Goal: Information Seeking & Learning: Check status

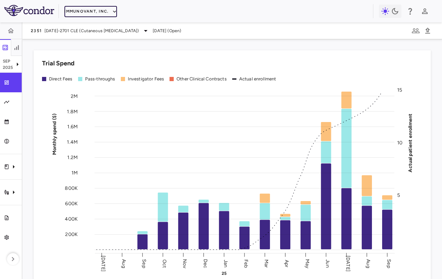
click at [92, 6] on button "Immunovant, Inc." at bounding box center [90, 11] width 52 height 11
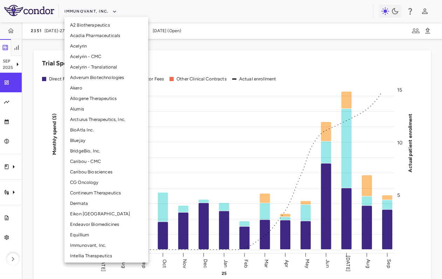
click at [87, 123] on li "Arcturus Therapeutics, Inc." at bounding box center [106, 119] width 84 height 10
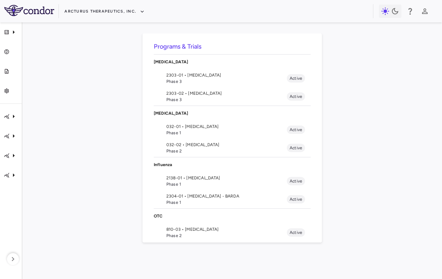
click at [210, 77] on span "2303-01 • [MEDICAL_DATA]" at bounding box center [226, 75] width 120 height 6
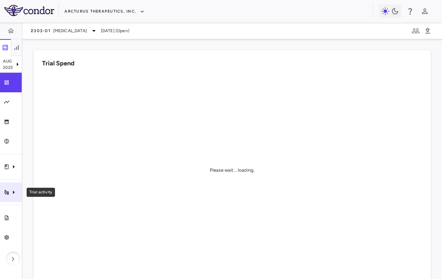
click at [11, 189] on icon "Trial activity" at bounding box center [13, 192] width 8 height 8
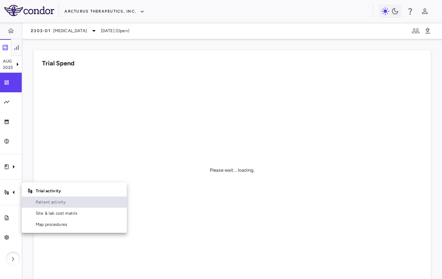
click at [48, 203] on span "Patient activity" at bounding box center [78, 202] width 85 height 6
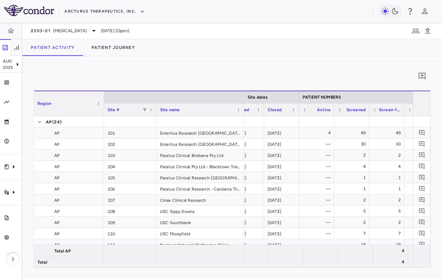
drag, startPoint x: 162, startPoint y: 33, endPoint x: 27, endPoint y: 27, distance: 134.8
click at [27, 27] on div "2303-01 [MEDICAL_DATA][DATE] (Open)" at bounding box center [231, 30] width 419 height 17
copy div "2303-01 [MEDICAL_DATA][DATE] (Open)"
click at [158, 76] on div "0" at bounding box center [232, 76] width 397 height 17
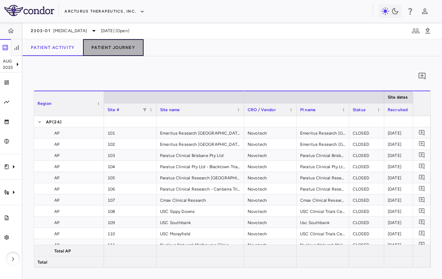
click at [116, 47] on button "Patient Journey" at bounding box center [113, 47] width 61 height 17
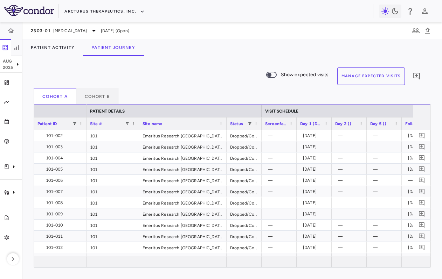
click at [221, 72] on div "Show expected visits Manage Expected Visits 0" at bounding box center [229, 78] width 391 height 20
click at [233, 96] on div "Cohort A Cohort B" at bounding box center [232, 96] width 397 height 17
click at [234, 77] on div "Show expected visits Manage Expected Visits 0" at bounding box center [229, 78] width 391 height 20
